Goal: Information Seeking & Learning: Check status

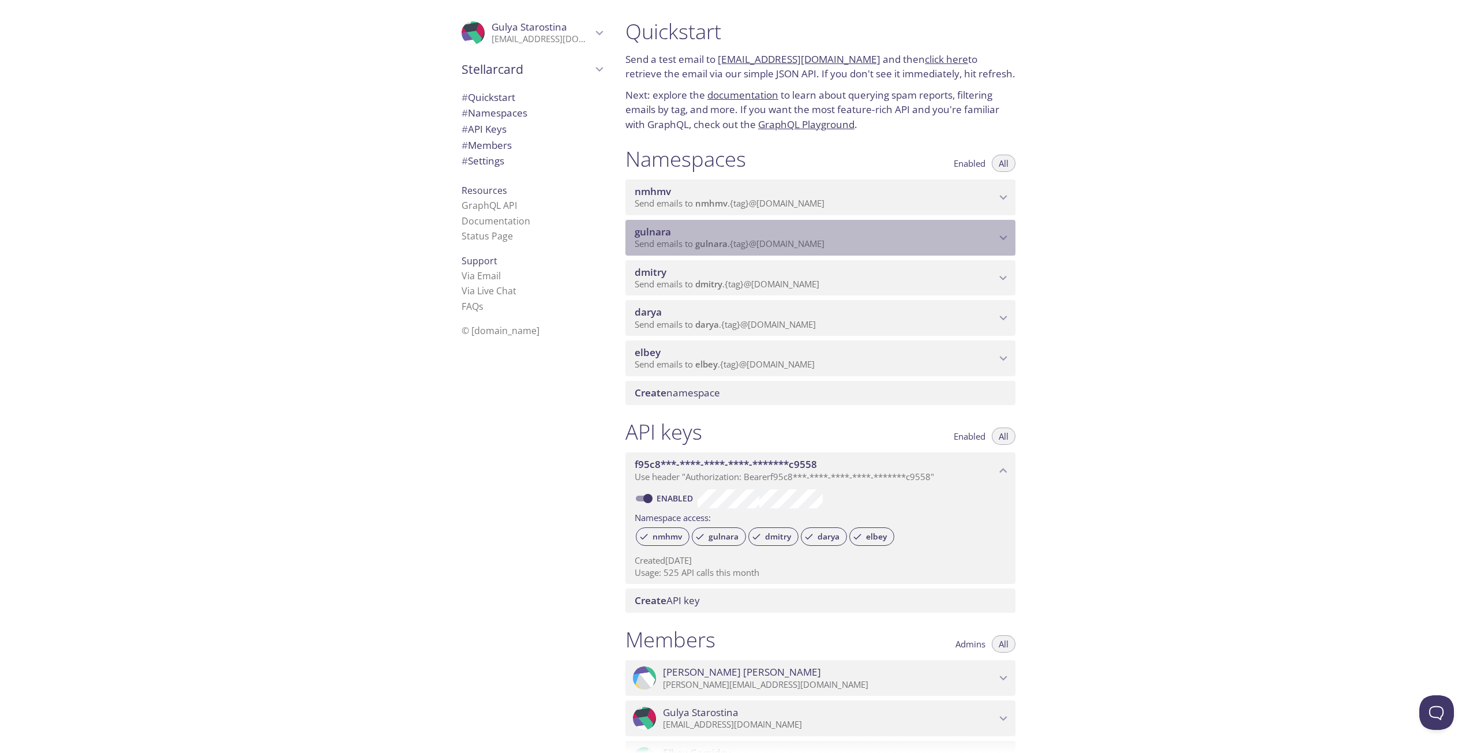
click at [672, 239] on span "Send emails to gulnara . {tag} @inbox.testmail.app" at bounding box center [730, 244] width 190 height 12
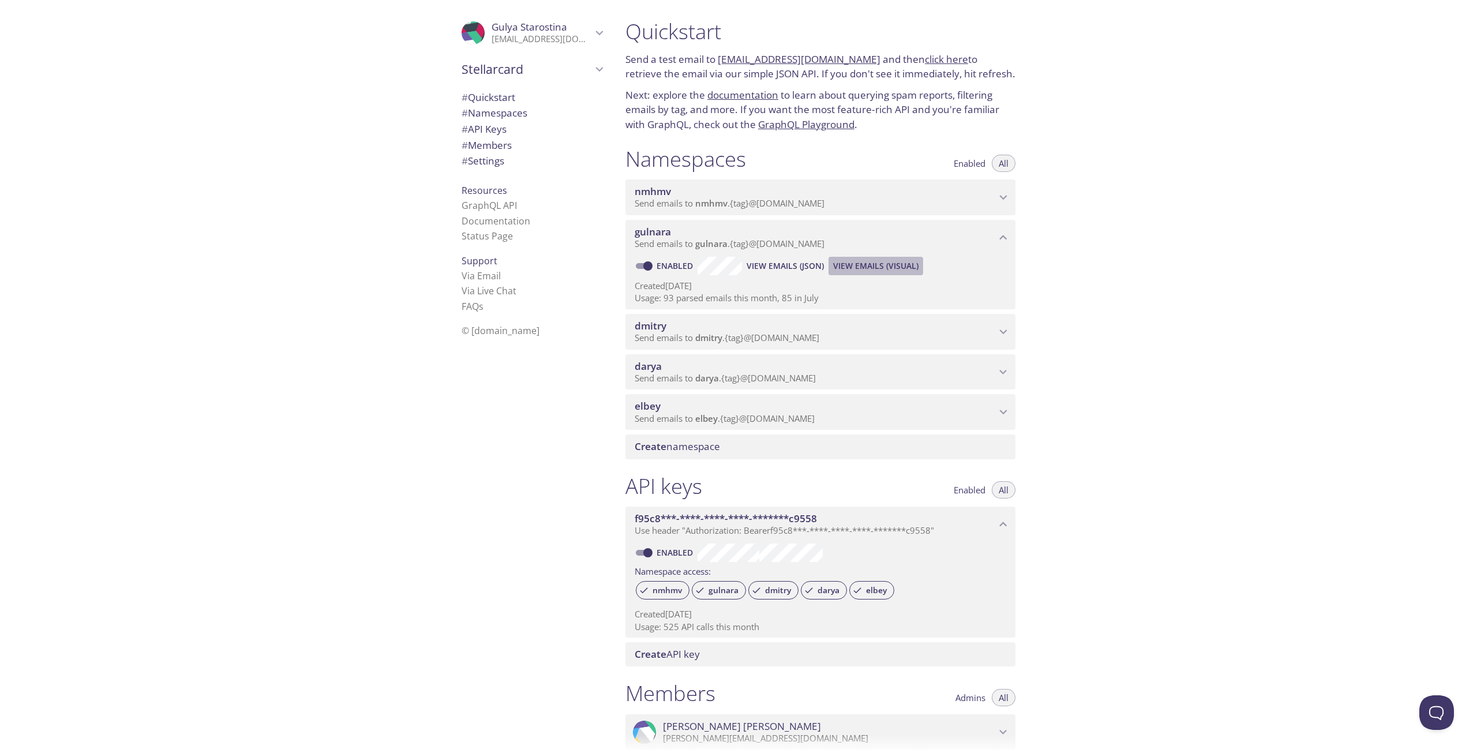
click at [879, 265] on span "View Emails (Visual)" at bounding box center [875, 266] width 85 height 14
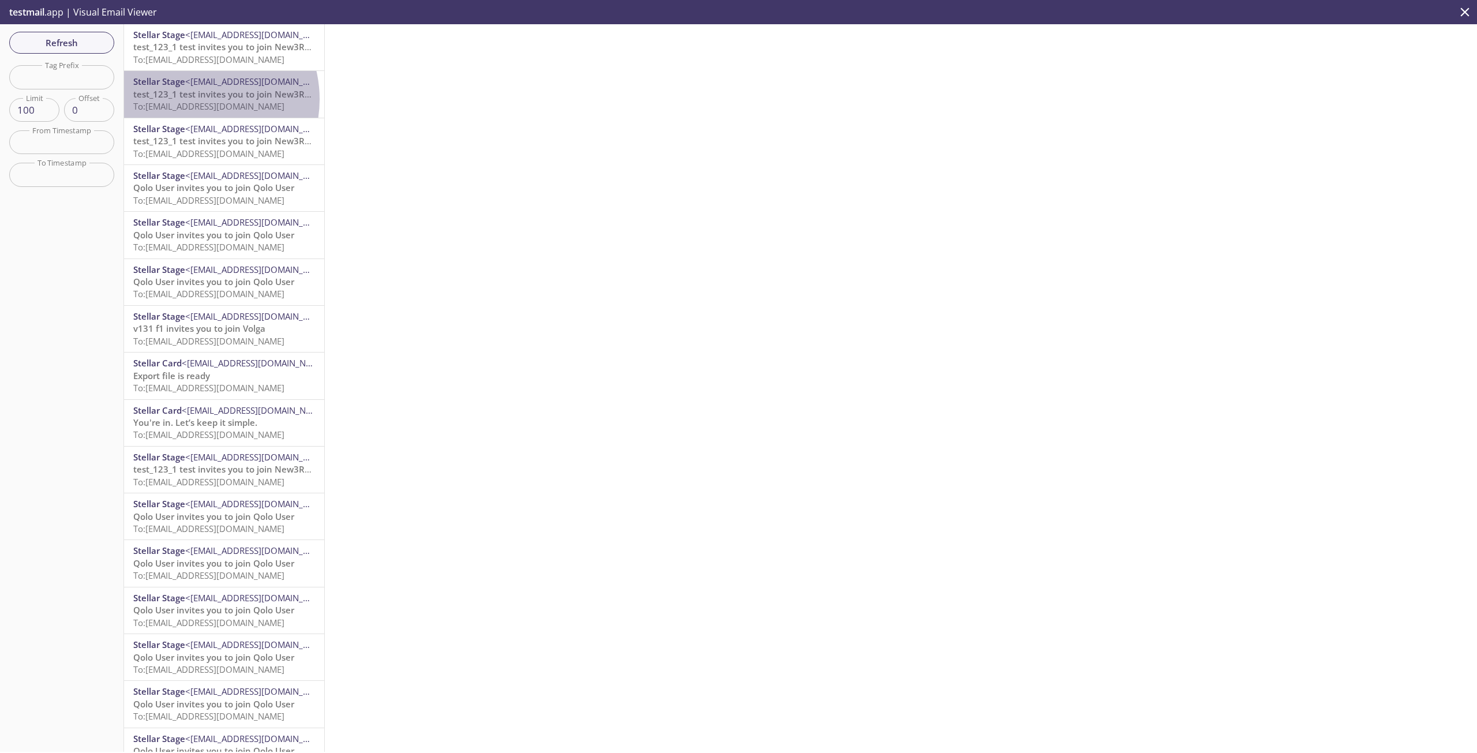
click at [194, 99] on span "test_123_1 test invites you to join New3Referee" at bounding box center [232, 94] width 198 height 12
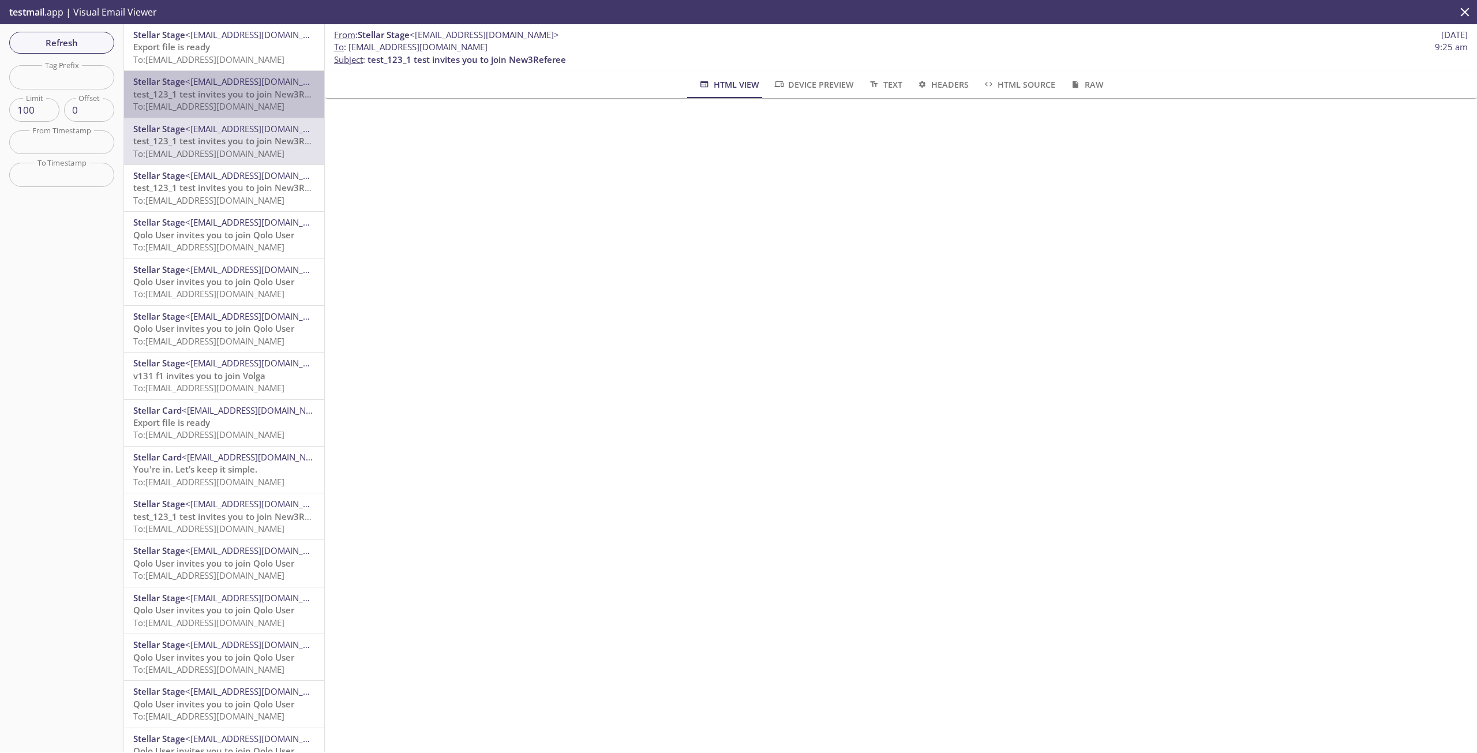
click at [228, 101] on span "To: gulnara.118@inbox.testmail.app" at bounding box center [208, 106] width 151 height 12
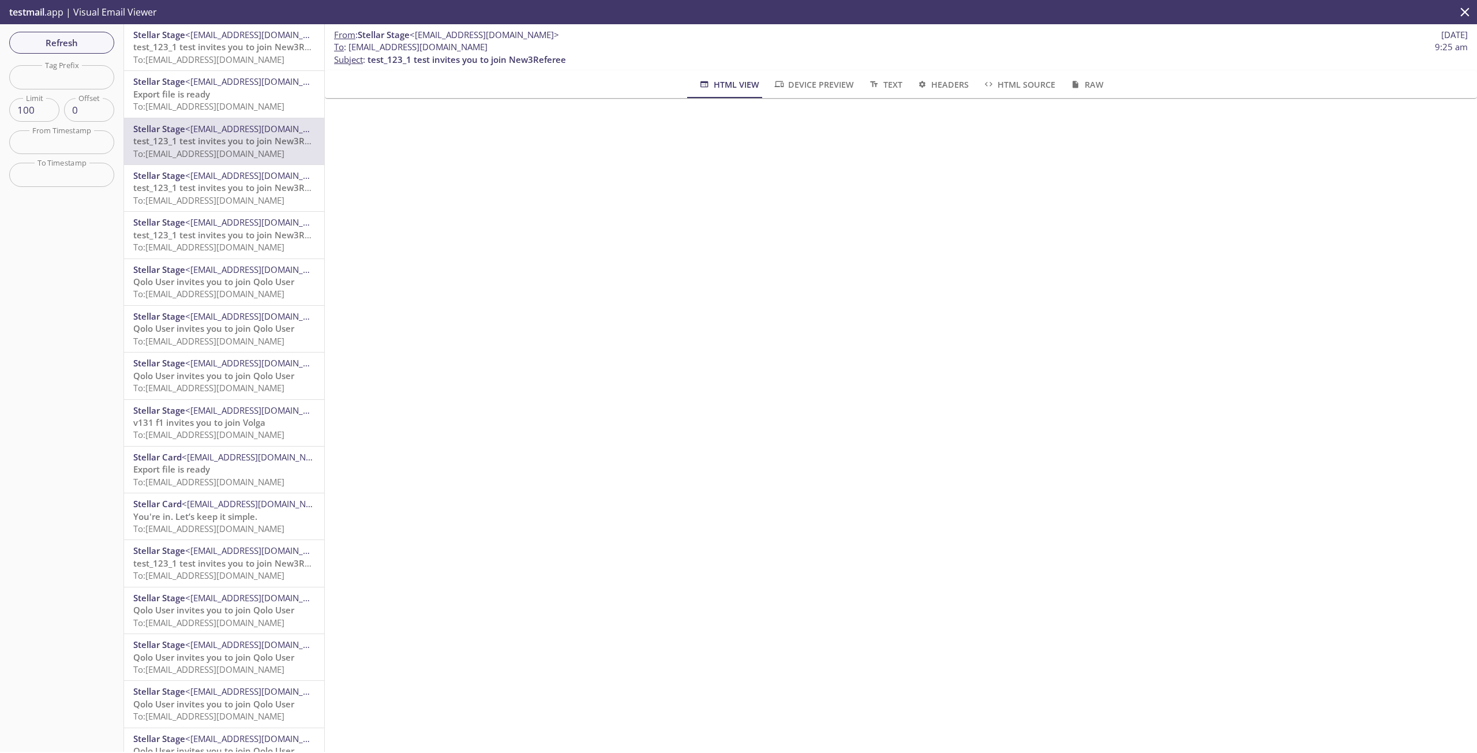
click at [243, 51] on span "test_123_1 test invites you to join New3Referee" at bounding box center [232, 47] width 198 height 12
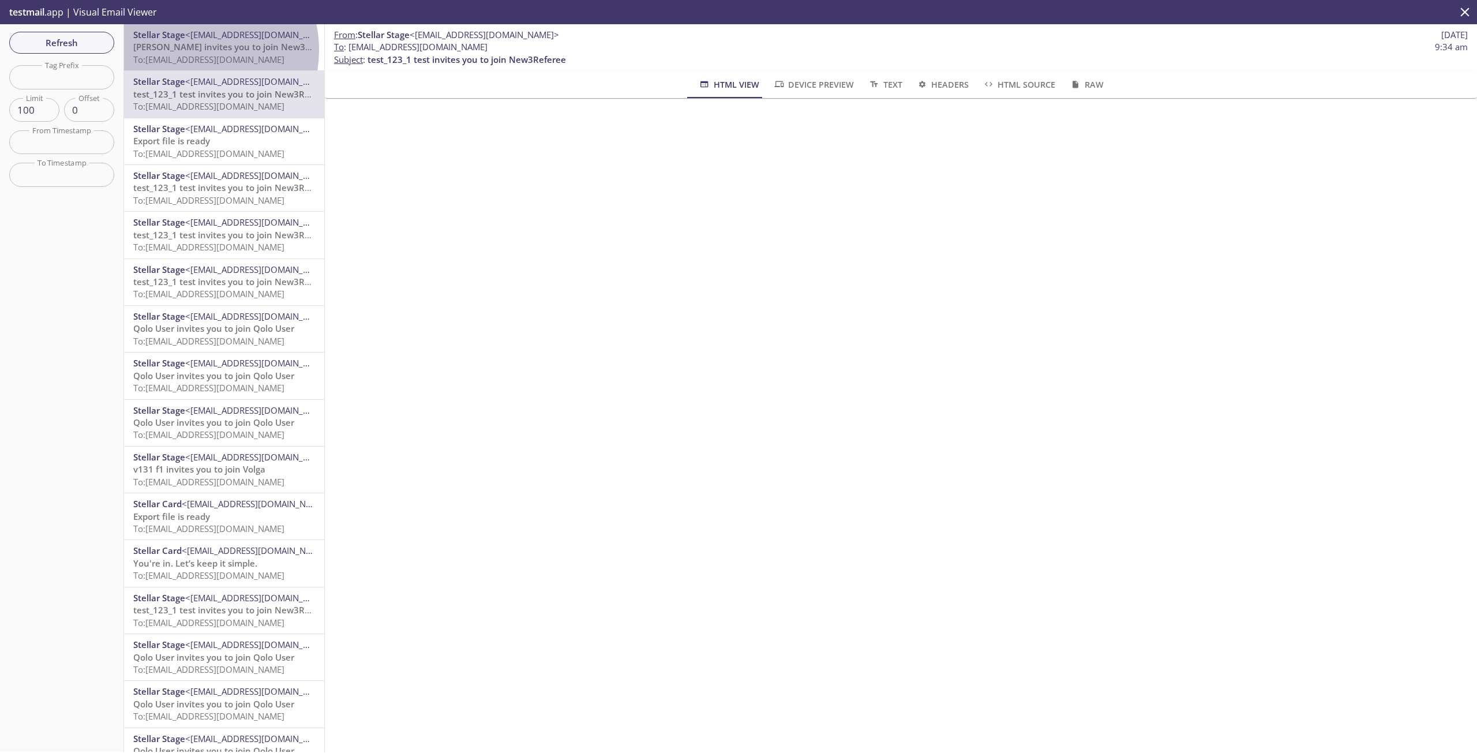
click at [189, 50] on span "[PERSON_NAME] invites you to join New3Referee" at bounding box center [235, 47] width 205 height 12
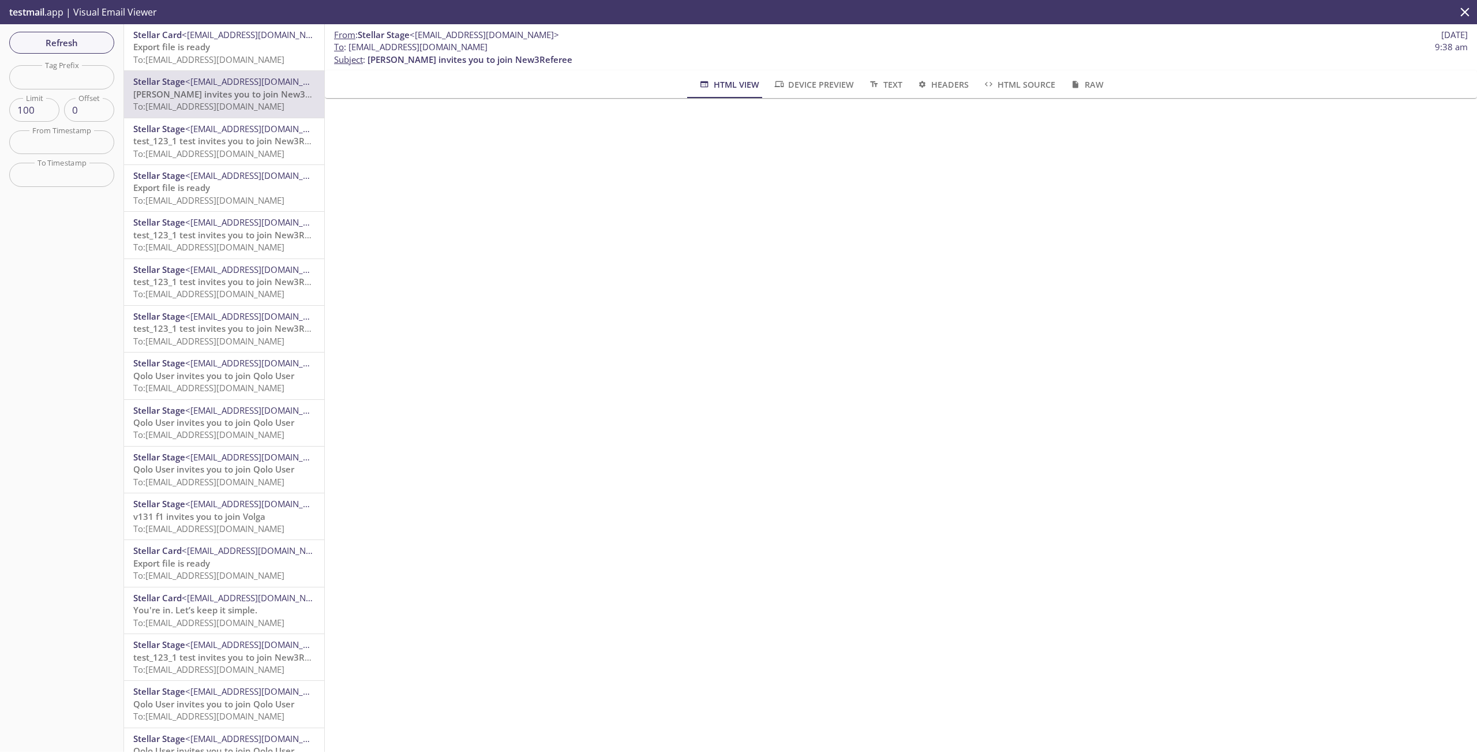
drag, startPoint x: 477, startPoint y: 47, endPoint x: 350, endPoint y: 52, distance: 127.0
click at [350, 52] on span "To : gulnara.119@inbox.testmail.app 9:38 am" at bounding box center [901, 47] width 1134 height 12
copy span "[EMAIL_ADDRESS][DOMAIN_NAME]"
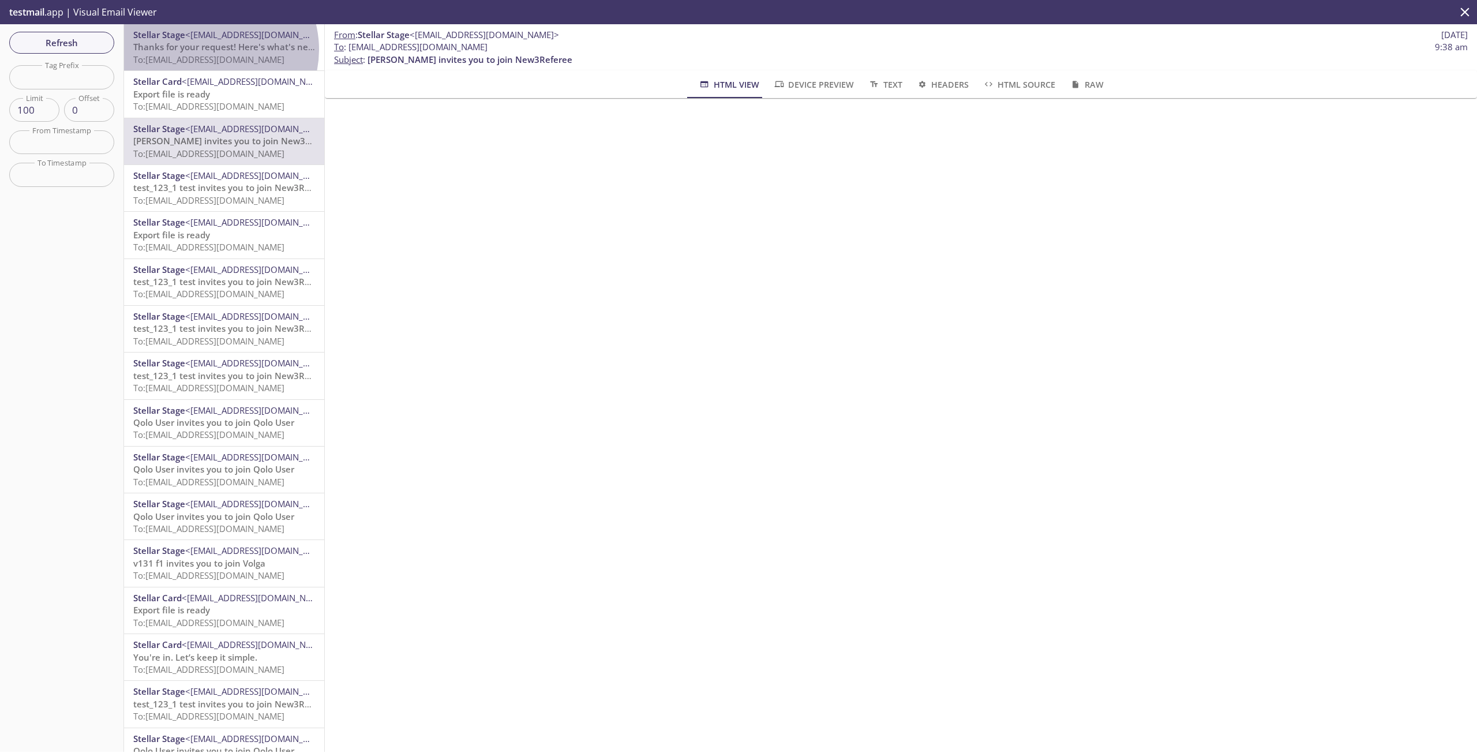
click at [210, 50] on span "Thanks for your request! Here's what's next" at bounding box center [224, 47] width 183 height 12
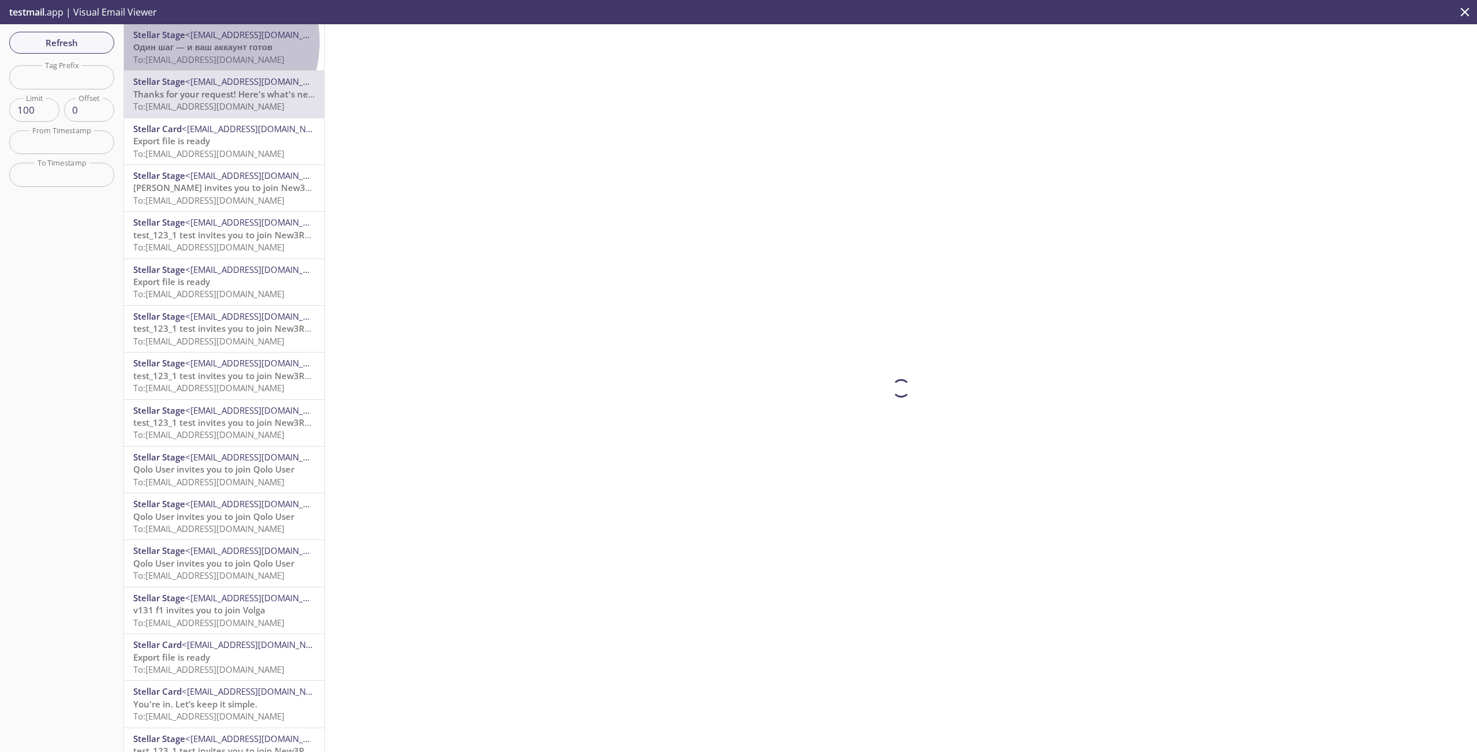
click at [195, 42] on span "Один шаг — и ваш аккаунт готов" at bounding box center [202, 47] width 139 height 12
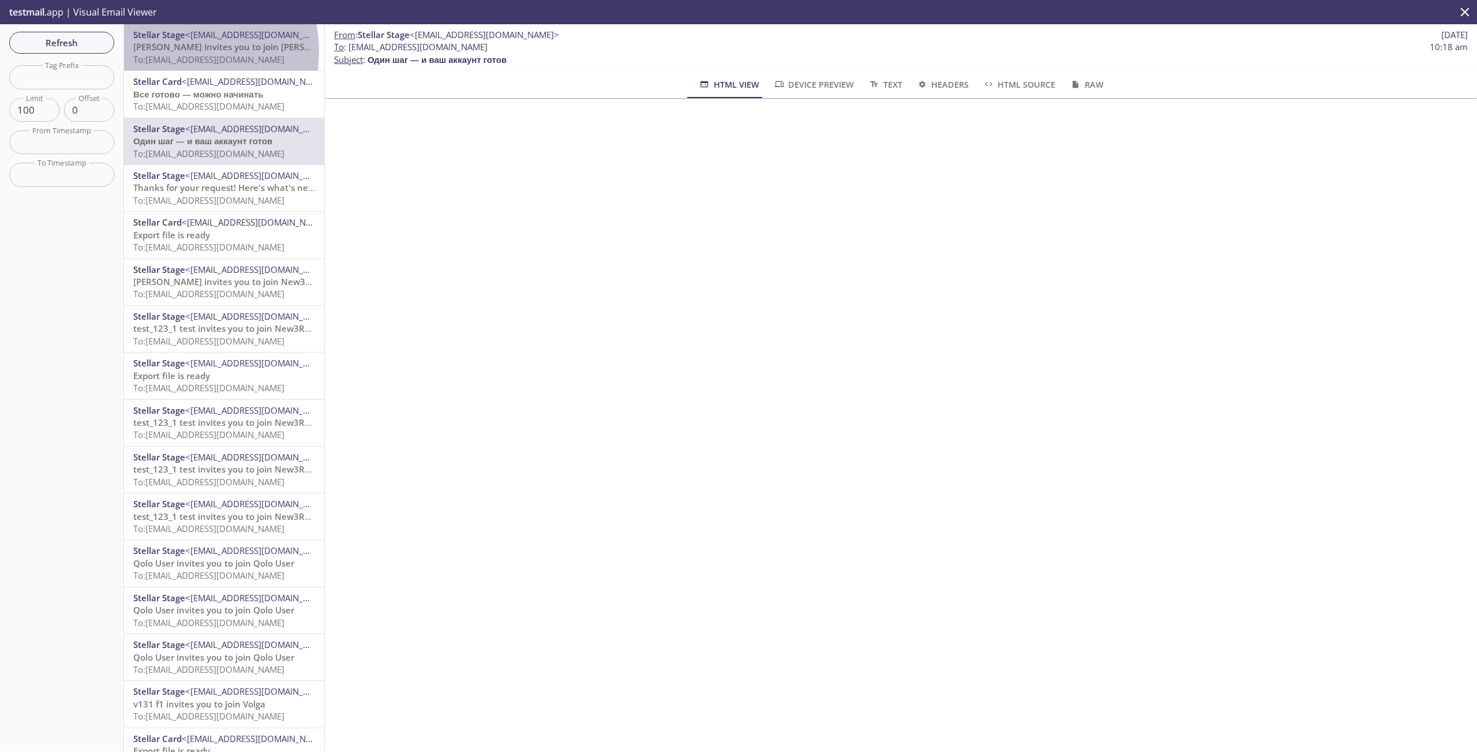
click at [179, 51] on span "[PERSON_NAME] invites you to join [PERSON_NAME]" at bounding box center [241, 47] width 216 height 12
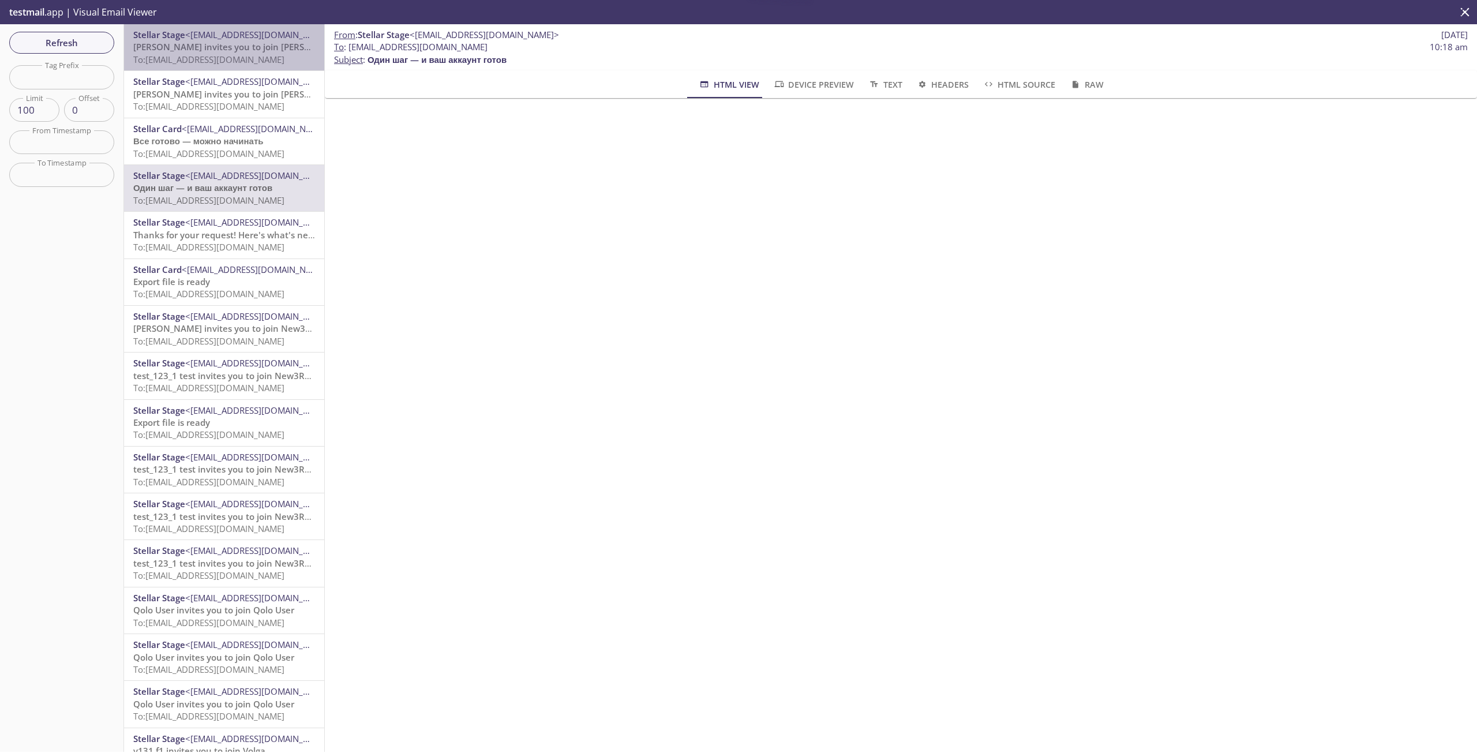
click at [238, 59] on span "To: [EMAIL_ADDRESS][DOMAIN_NAME]" at bounding box center [208, 60] width 151 height 12
